Goal: Transaction & Acquisition: Subscribe to service/newsletter

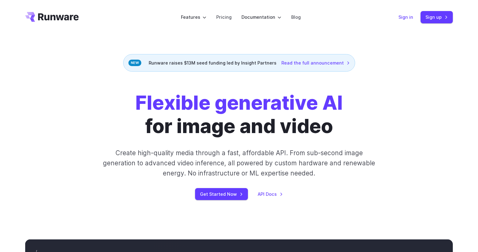
click at [405, 15] on link "Sign in" at bounding box center [405, 17] width 15 height 7
click at [429, 14] on link "Sign up" at bounding box center [436, 17] width 32 height 12
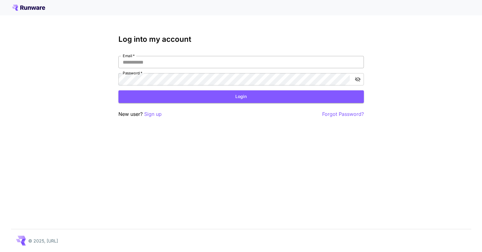
click at [169, 64] on input "Email   *" at bounding box center [241, 62] width 246 height 12
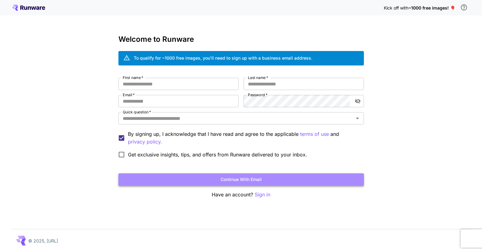
click at [239, 180] on button "Continue with email" at bounding box center [241, 179] width 246 height 13
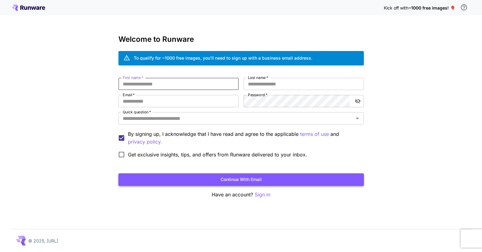
click at [230, 181] on button "Continue with email" at bounding box center [241, 179] width 246 height 13
click at [141, 83] on input "First name   *" at bounding box center [178, 84] width 120 height 12
click at [136, 104] on input "Email   *" at bounding box center [178, 101] width 120 height 12
click at [134, 114] on label "Quick question   *" at bounding box center [137, 111] width 28 height 5
click at [134, 114] on input "Quick question   *" at bounding box center [236, 118] width 232 height 9
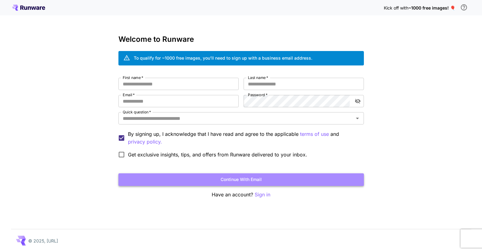
click at [207, 181] on button "Continue with email" at bounding box center [241, 179] width 246 height 13
